Goal: Transaction & Acquisition: Purchase product/service

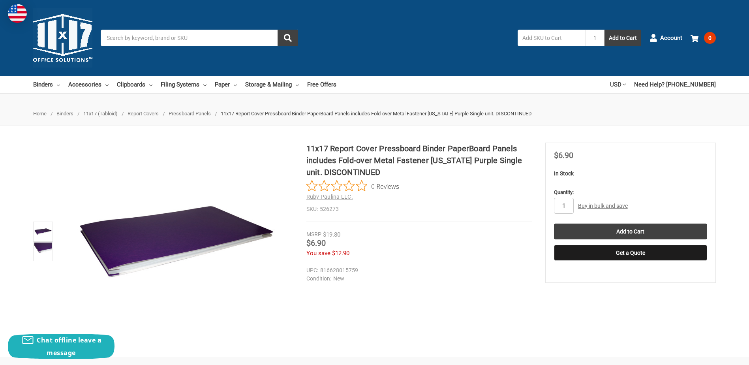
click at [594, 204] on link "Buy in bulk and save" at bounding box center [603, 205] width 50 height 6
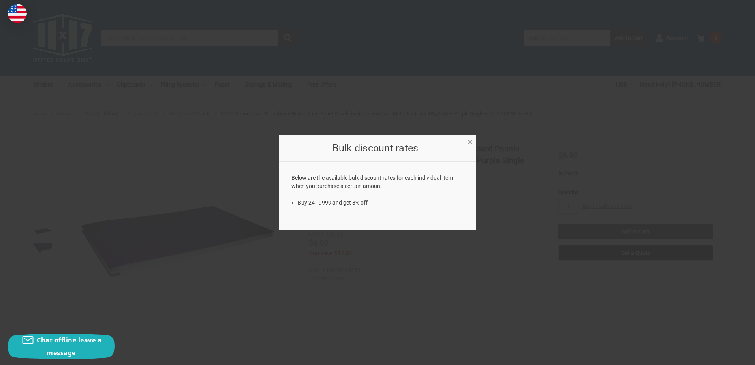
click at [468, 140] on span "×" at bounding box center [469, 141] width 5 height 11
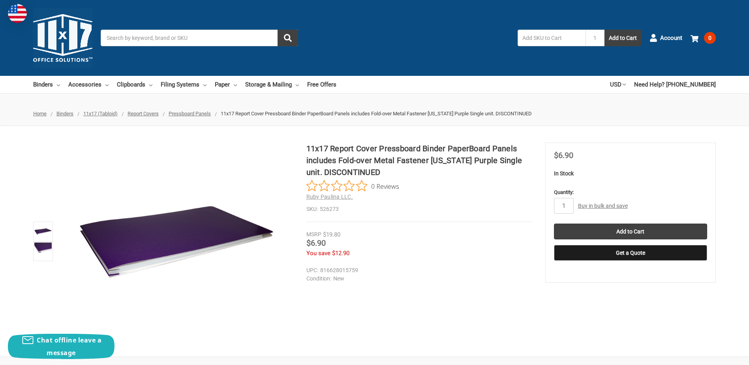
drag, startPoint x: 531, startPoint y: 0, endPoint x: 342, endPoint y: 37, distance: 191.8
click at [342, 37] on div "Search 1 Add to Cart" at bounding box center [375, 38] width 549 height 17
